Goal: Task Accomplishment & Management: Use online tool/utility

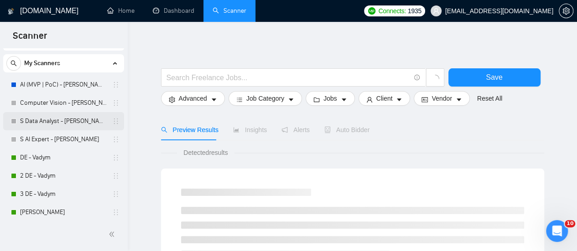
scroll to position [46, 0]
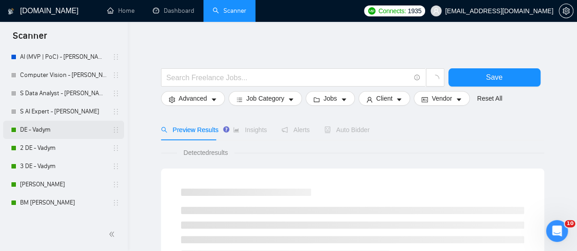
click at [65, 125] on link "DE - Vadym" at bounding box center [63, 130] width 87 height 18
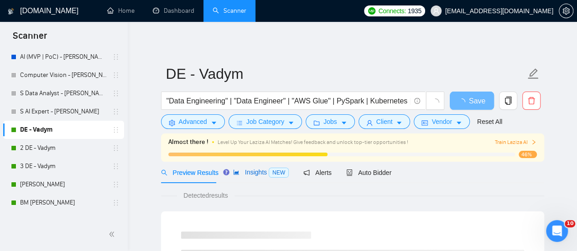
click at [242, 177] on div "Insights NEW" at bounding box center [261, 172] width 56 height 10
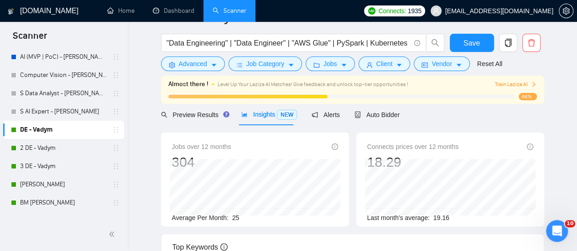
scroll to position [91, 0]
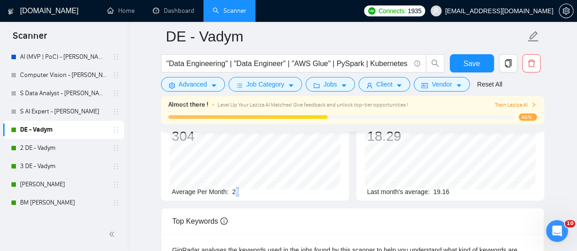
drag, startPoint x: 239, startPoint y: 188, endPoint x: 234, endPoint y: 192, distance: 6.2
click at [234, 192] on div "Average Per Month: 25" at bounding box center [255, 192] width 166 height 10
drag, startPoint x: 36, startPoint y: 149, endPoint x: 45, endPoint y: 150, distance: 8.7
click at [36, 150] on link "2 DE - Vadym" at bounding box center [63, 148] width 87 height 18
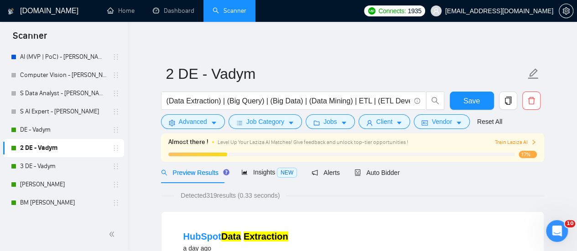
click at [237, 173] on div "Preview Results Insights NEW Alerts Auto Bidder" at bounding box center [280, 172] width 239 height 21
click at [252, 171] on span "Insights NEW" at bounding box center [269, 172] width 56 height 7
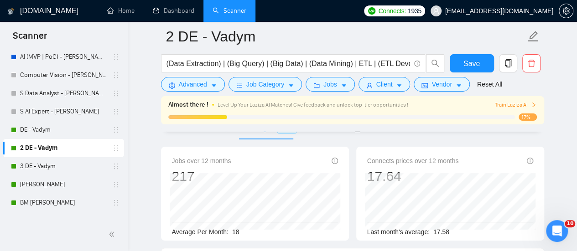
scroll to position [91, 0]
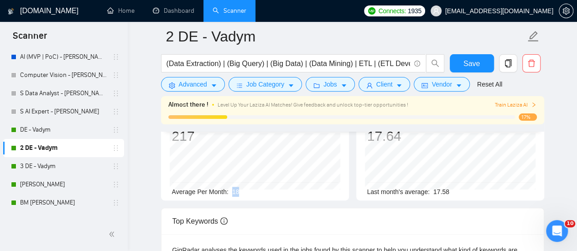
drag, startPoint x: 243, startPoint y: 192, endPoint x: 231, endPoint y: 193, distance: 12.8
click at [231, 193] on div "Average Per Month: 18" at bounding box center [255, 192] width 166 height 10
click at [68, 167] on link "3 DE - Vadym" at bounding box center [63, 166] width 87 height 18
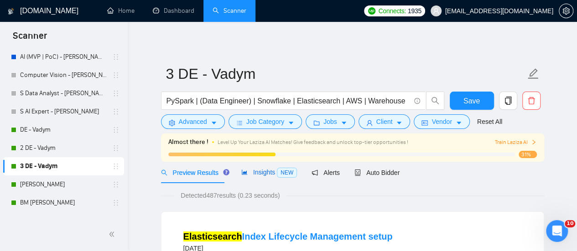
click at [241, 175] on icon "area-chart" at bounding box center [244, 172] width 6 height 6
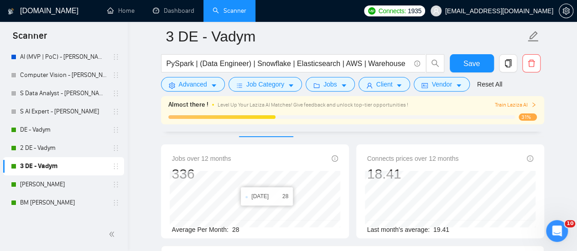
scroll to position [91, 0]
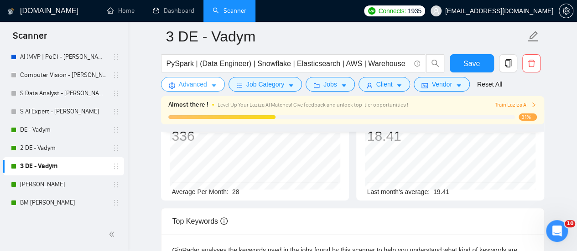
click at [181, 88] on span "Advanced" at bounding box center [193, 84] width 28 height 10
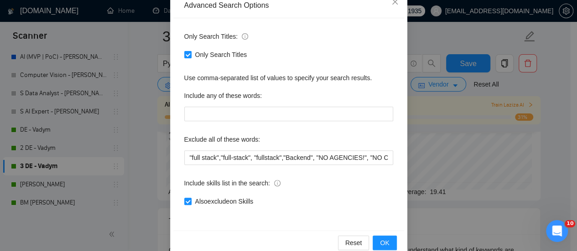
scroll to position [128, 0]
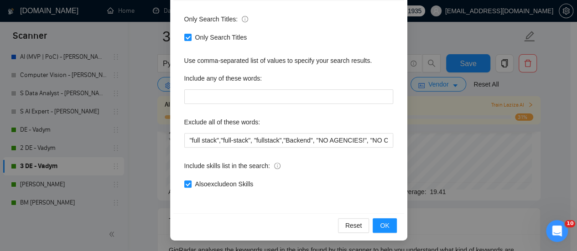
click at [422, 37] on div "Advanced Search Options Only Search Titles: Only Search Titles Use comma-separa…" at bounding box center [288, 125] width 577 height 251
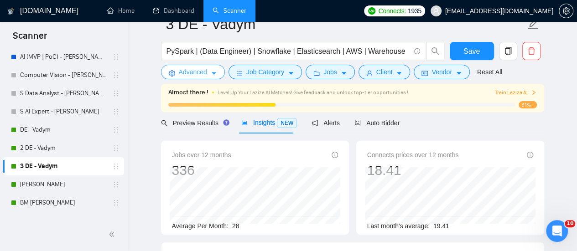
scroll to position [0, 0]
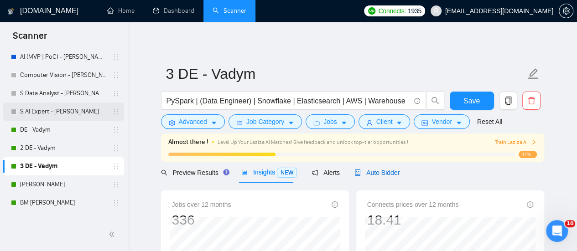
drag, startPoint x: 370, startPoint y: 172, endPoint x: 54, endPoint y: 112, distance: 322.0
click at [370, 172] on span "Auto Bidder" at bounding box center [376, 172] width 45 height 7
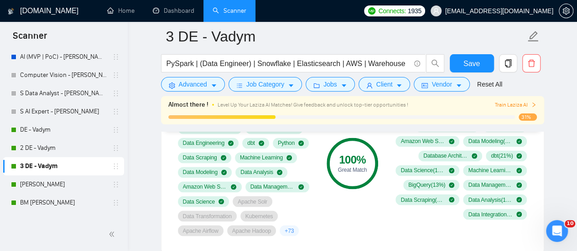
scroll to position [620, 0]
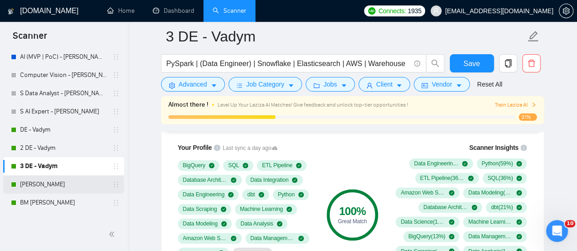
click at [48, 184] on link "[PERSON_NAME]" at bounding box center [63, 184] width 87 height 18
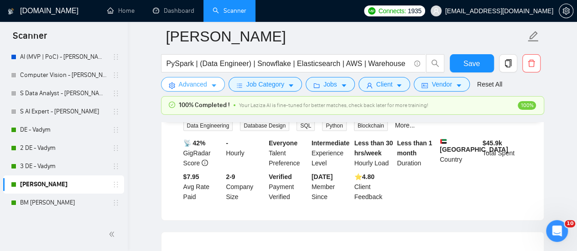
click at [186, 85] on span "Advanced" at bounding box center [193, 84] width 28 height 10
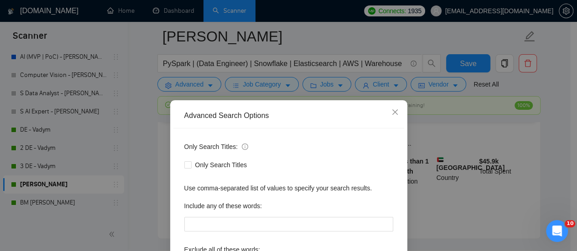
scroll to position [574, 0]
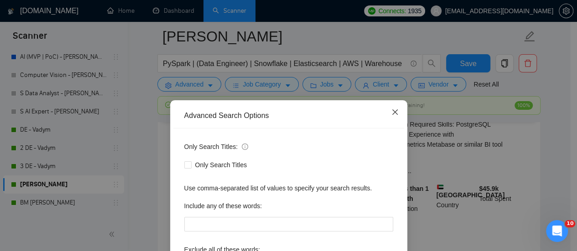
click at [394, 114] on icon "close" at bounding box center [394, 111] width 7 height 7
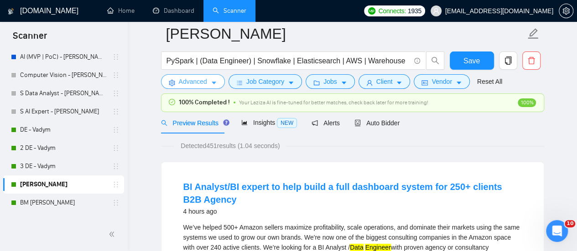
scroll to position [0, 0]
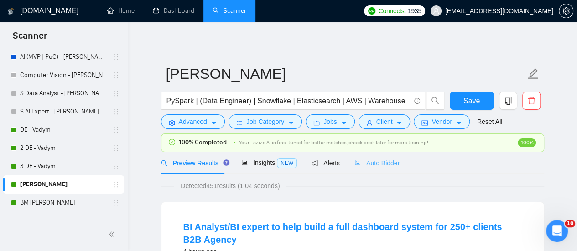
click at [373, 168] on div "Auto Bidder" at bounding box center [376, 162] width 45 height 21
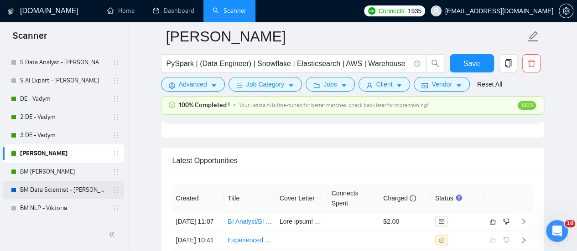
scroll to position [91, 0]
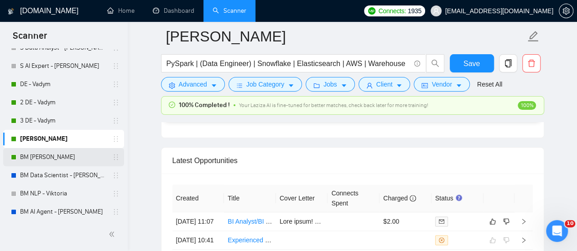
drag, startPoint x: 51, startPoint y: 157, endPoint x: 67, endPoint y: 154, distance: 17.0
click at [51, 157] on link "BM [PERSON_NAME]" at bounding box center [63, 157] width 87 height 18
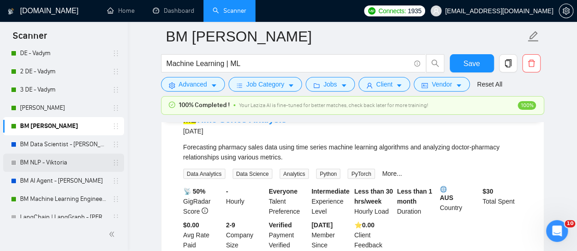
scroll to position [137, 0]
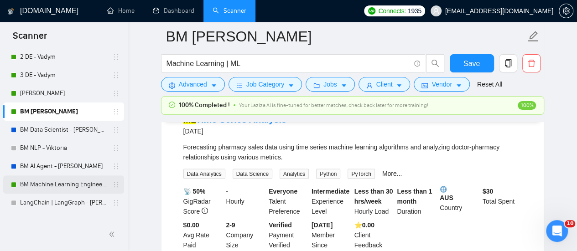
click at [51, 185] on link "BM Machine Learning Engineer - [PERSON_NAME]" at bounding box center [63, 184] width 87 height 18
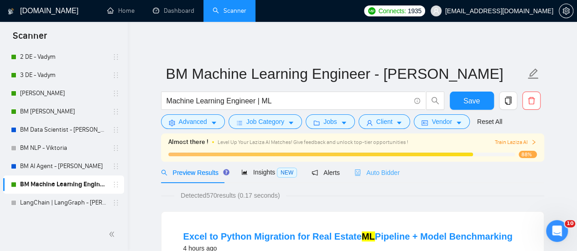
drag, startPoint x: 397, startPoint y: 172, endPoint x: 381, endPoint y: 176, distance: 16.5
click at [397, 172] on div "Preview Results Insights NEW Alerts Auto Bidder" at bounding box center [352, 172] width 383 height 21
click at [371, 179] on div "Auto Bidder" at bounding box center [376, 172] width 45 height 21
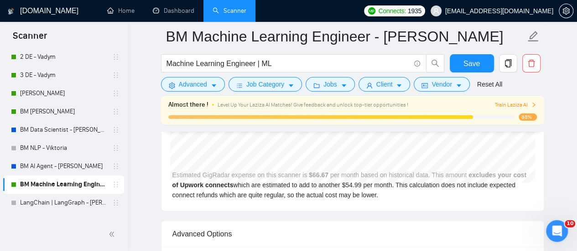
scroll to position [1960, 0]
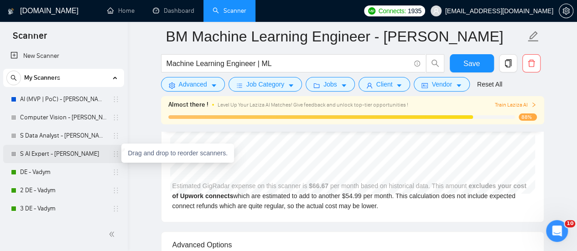
scroll to position [49, 0]
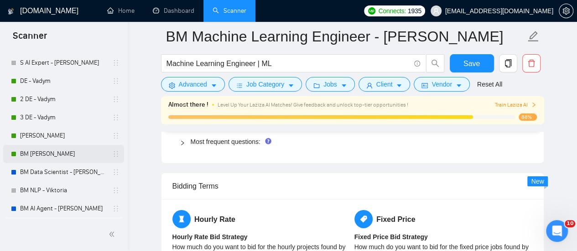
scroll to position [140, 0]
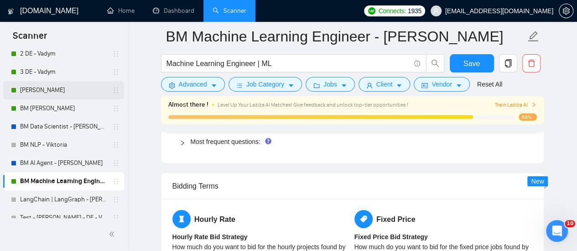
click at [53, 89] on link "[PERSON_NAME]" at bounding box center [63, 90] width 87 height 18
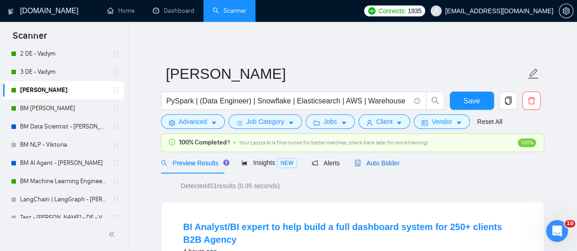
click at [383, 162] on span "Auto Bidder" at bounding box center [376, 163] width 45 height 7
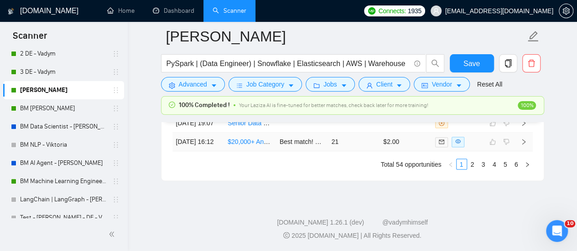
scroll to position [2517, 0]
drag, startPoint x: 393, startPoint y: 165, endPoint x: 440, endPoint y: 167, distance: 47.0
click at [440, 167] on li "Total 54 opportunities" at bounding box center [410, 164] width 61 height 11
click at [417, 167] on li "Total 54 opportunities" at bounding box center [410, 164] width 61 height 11
click at [387, 170] on li "Total 54 opportunities" at bounding box center [410, 164] width 61 height 11
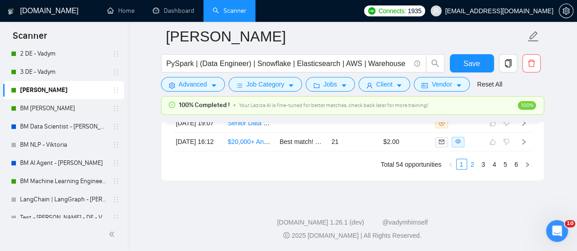
click at [473, 168] on link "2" at bounding box center [472, 164] width 10 height 10
